Goal: Task Accomplishment & Management: Use online tool/utility

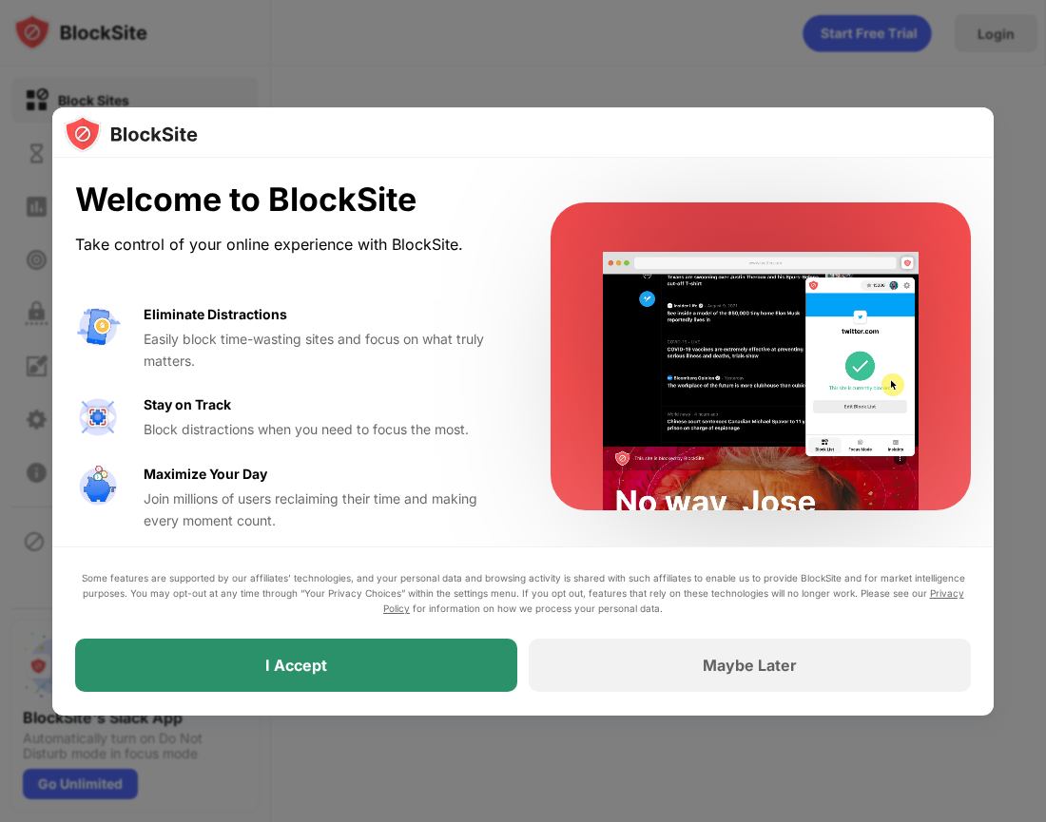
click at [431, 665] on div "I Accept" at bounding box center [296, 666] width 442 height 53
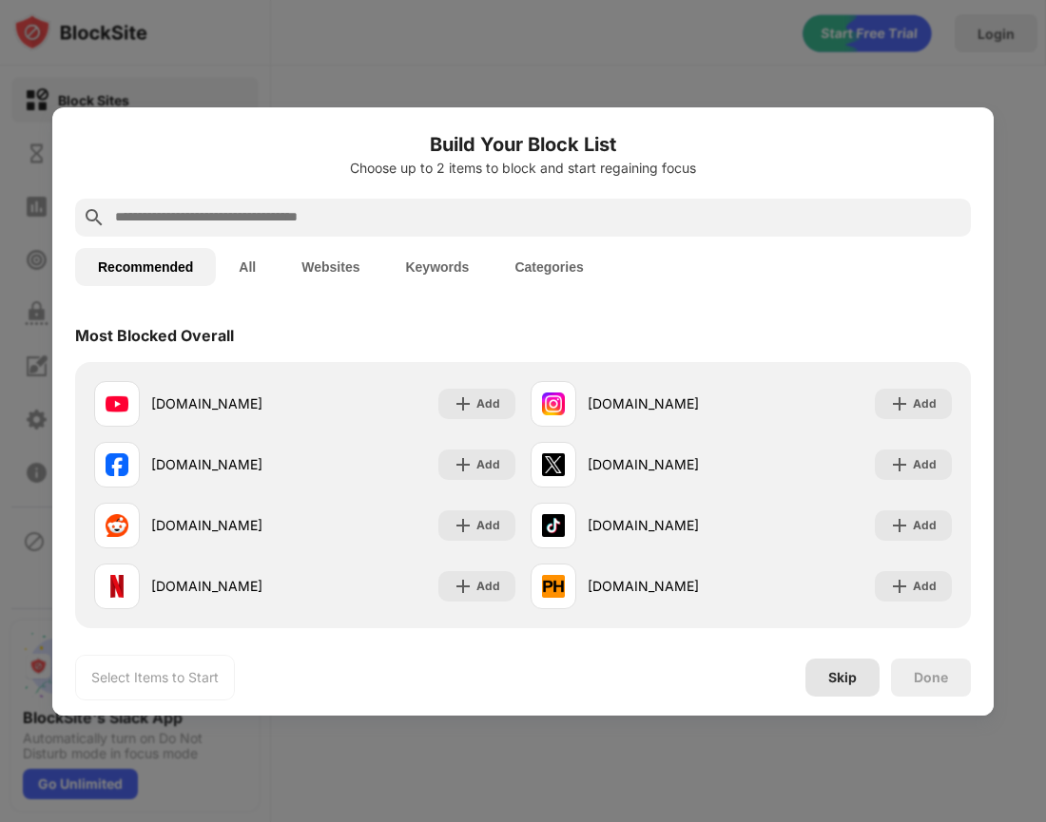
click at [837, 672] on div "Skip" at bounding box center [842, 677] width 29 height 15
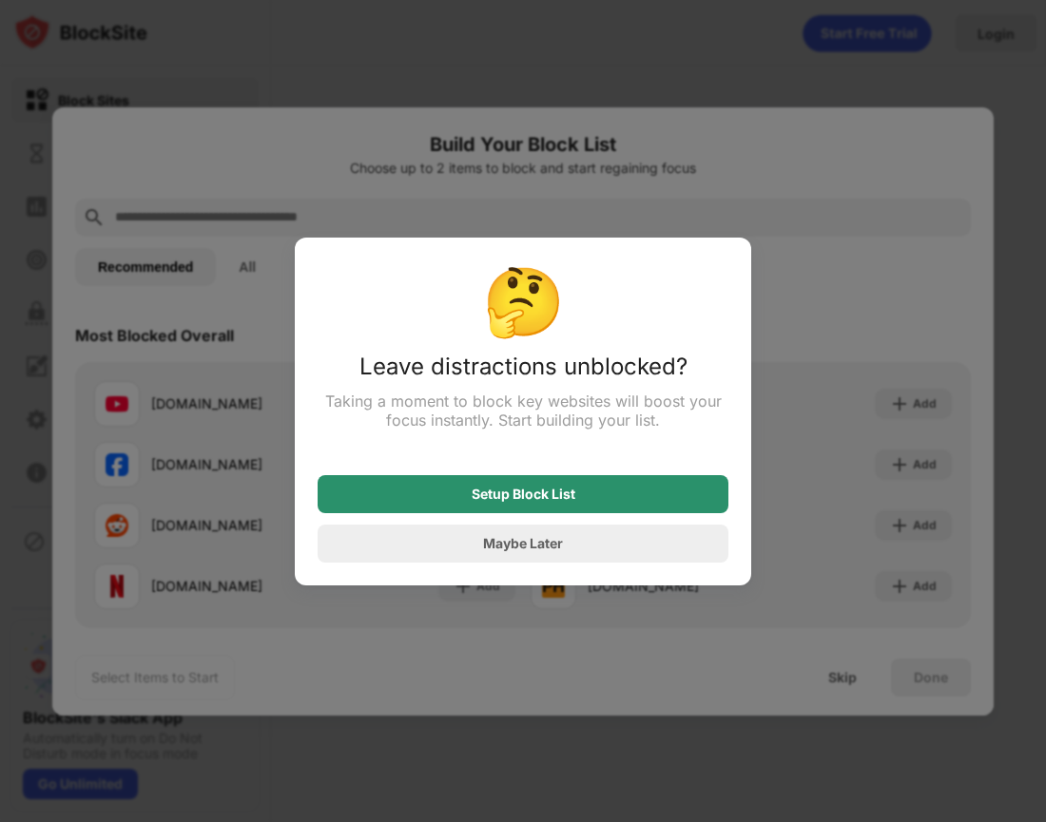
click at [507, 487] on div "Setup Block List" at bounding box center [524, 494] width 104 height 15
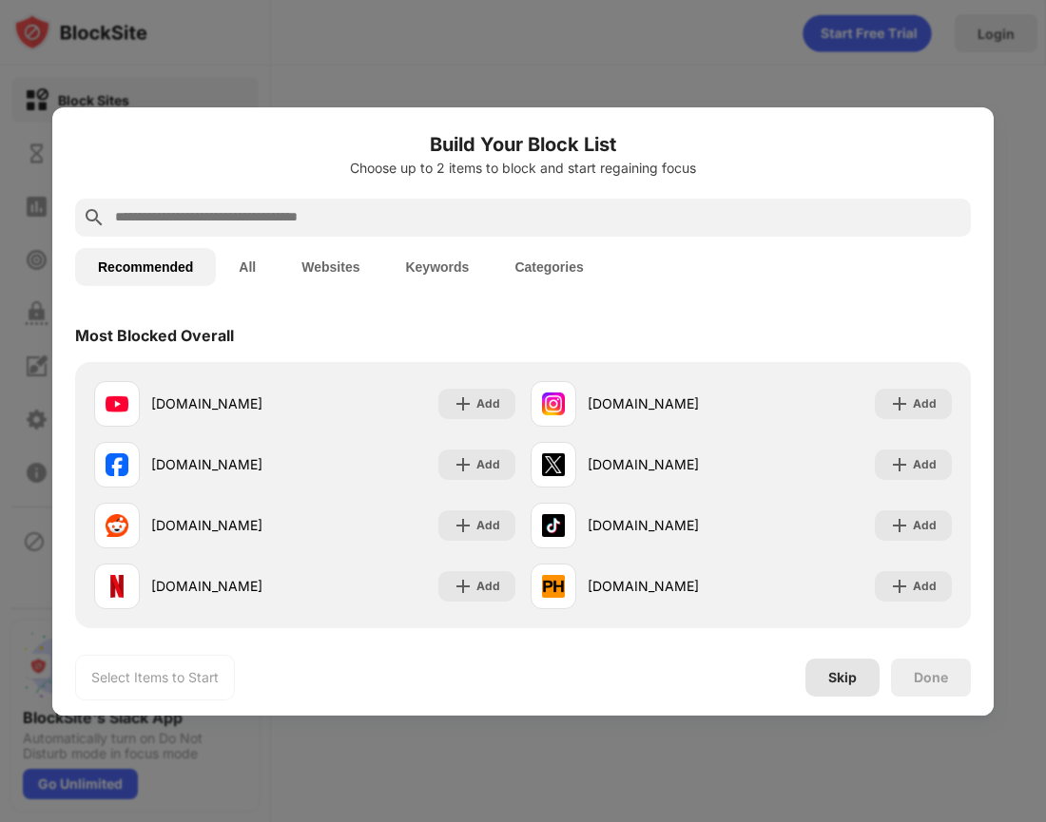
click at [844, 690] on div "Skip" at bounding box center [842, 678] width 74 height 38
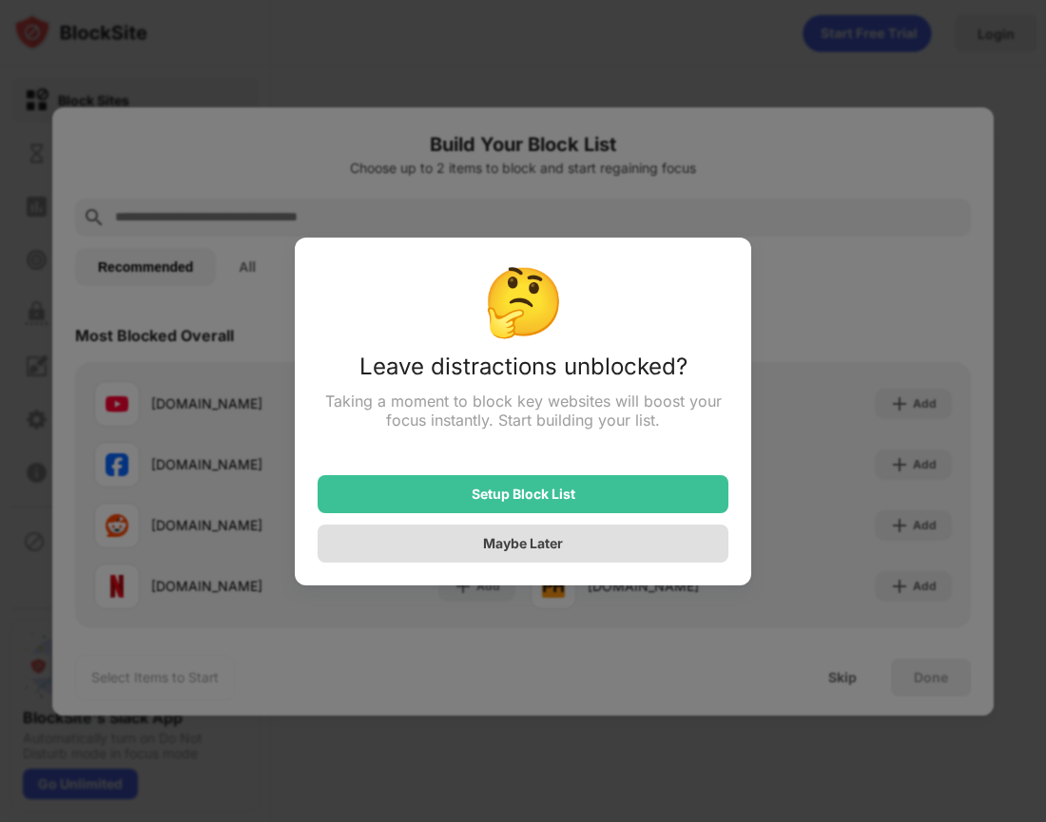
click at [498, 553] on div "Maybe Later" at bounding box center [523, 544] width 411 height 38
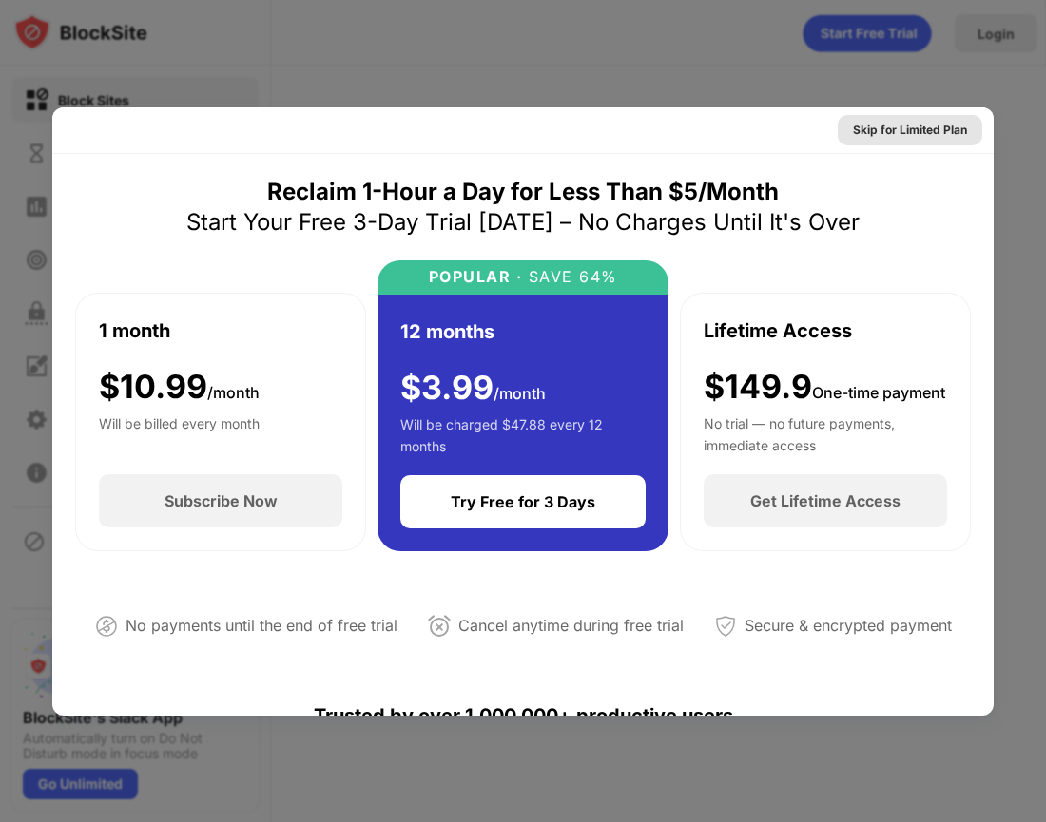
click at [892, 129] on div "Skip for Limited Plan" at bounding box center [910, 130] width 114 height 19
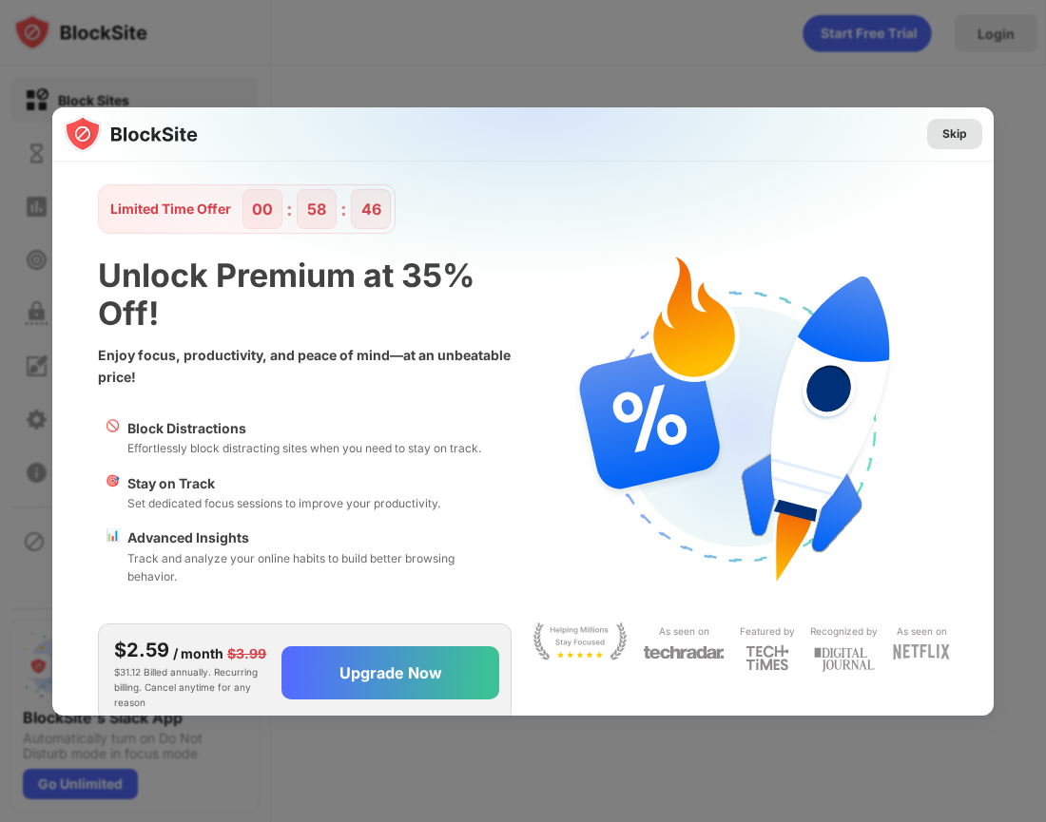
click at [967, 136] on div "Skip" at bounding box center [954, 134] width 55 height 30
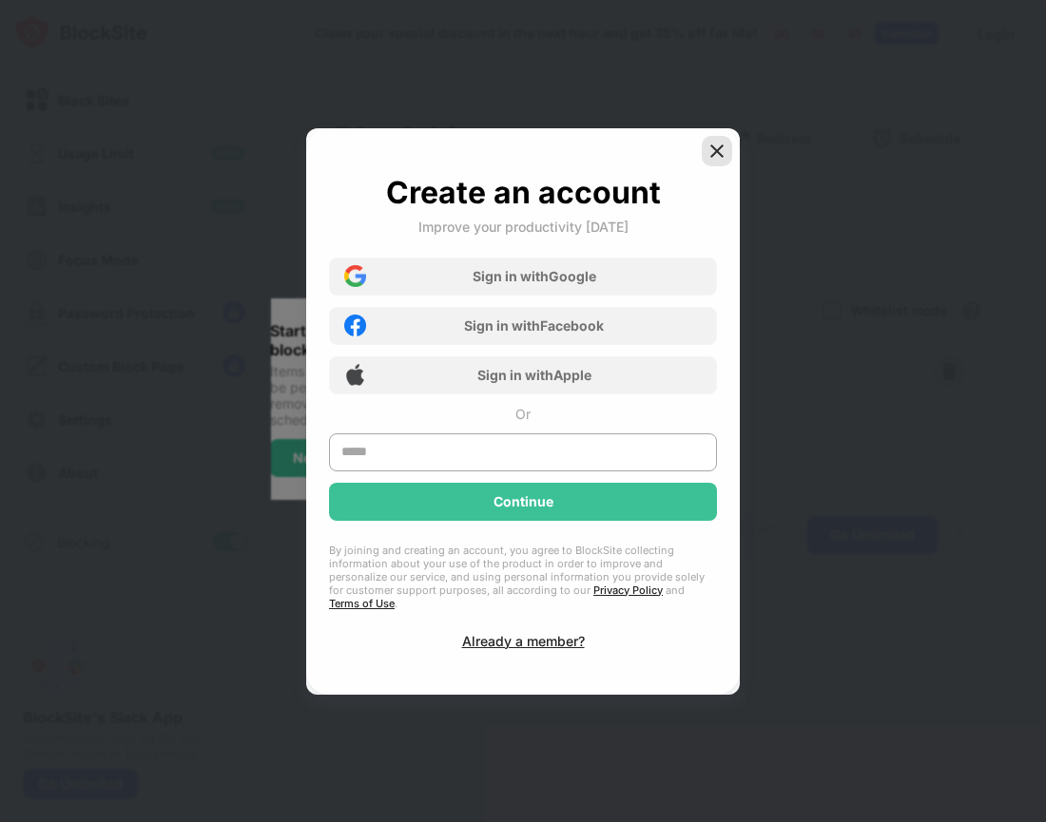
click at [710, 153] on img at bounding box center [716, 151] width 19 height 19
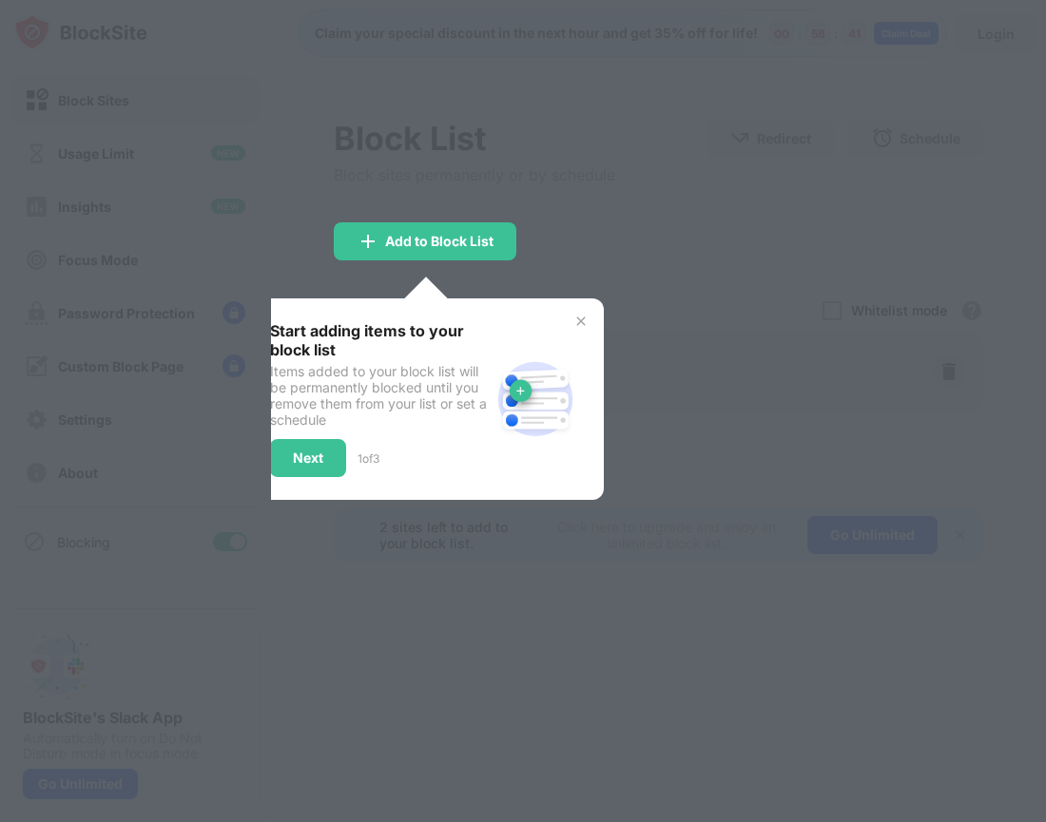
click at [410, 142] on div at bounding box center [523, 411] width 1046 height 822
click at [288, 468] on div "Next" at bounding box center [308, 458] width 76 height 38
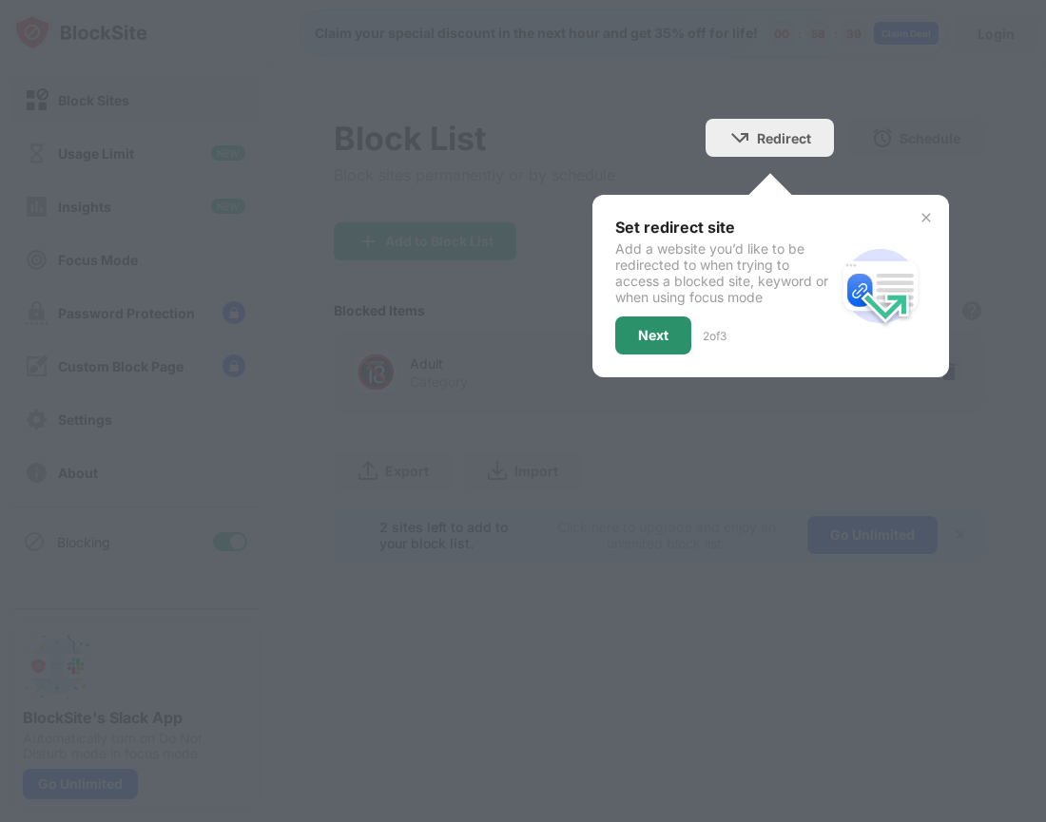
click at [627, 351] on div "Next" at bounding box center [653, 336] width 76 height 38
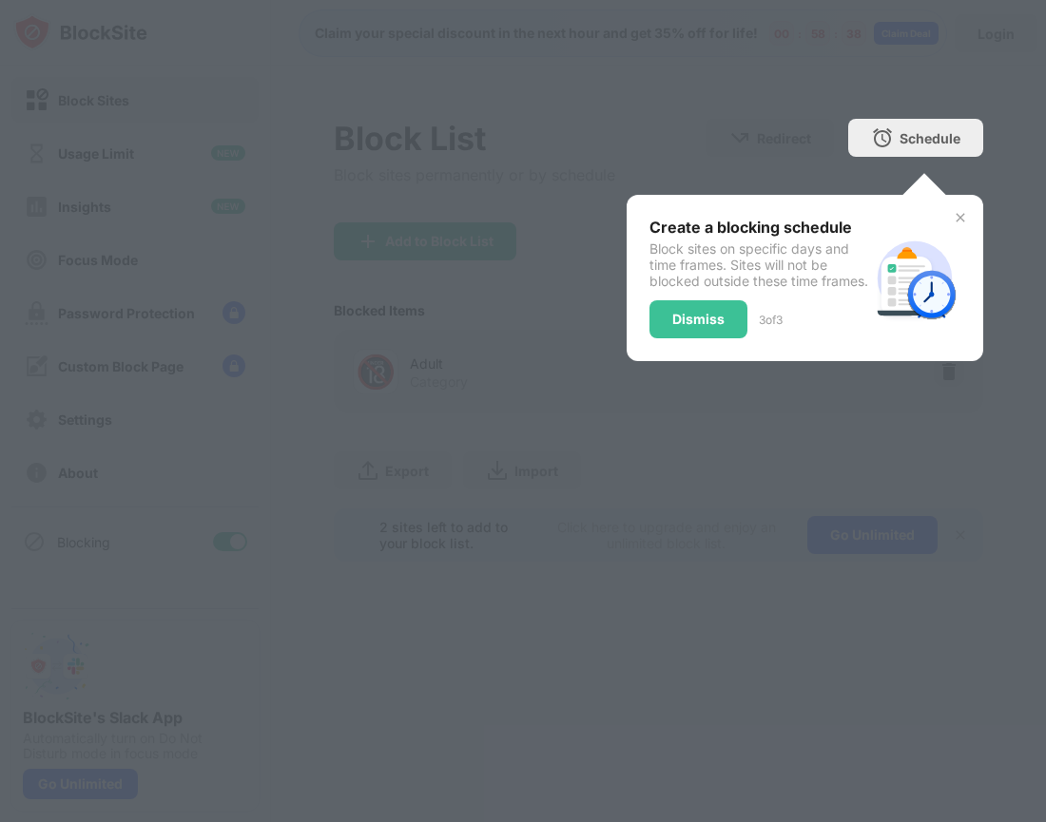
click at [731, 338] on div "Dismiss" at bounding box center [698, 319] width 98 height 38
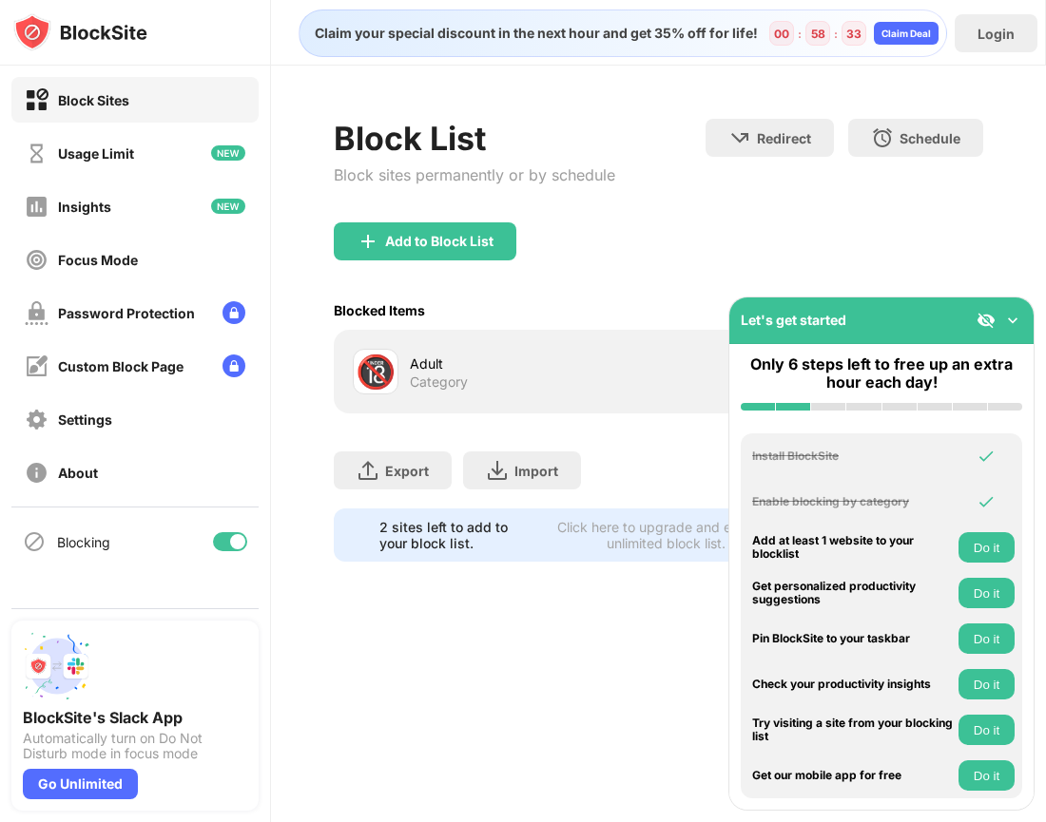
click at [1012, 319] on img at bounding box center [1012, 320] width 19 height 19
